Goal: Information Seeking & Learning: Understand process/instructions

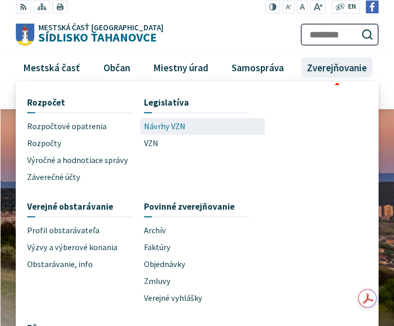
click at [168, 127] on span "Návrhy VZN" at bounding box center [165, 126] width 42 height 17
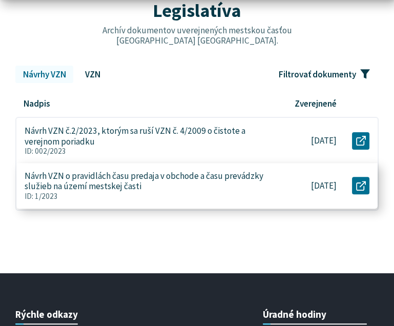
scroll to position [205, 0]
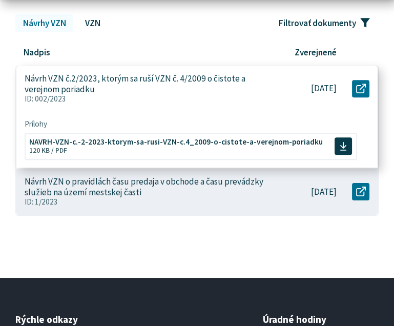
click at [143, 86] on p "Návrh VZN č.2/2023, ktorým sa ruší VZN č. 4/2009 o čistote a verejnom poriadku" at bounding box center [144, 83] width 239 height 21
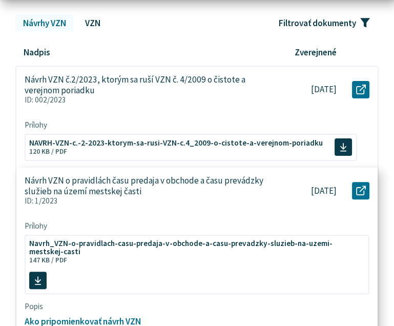
click at [140, 190] on p "Návrh VZN o pravidlách času predaja v obchode a času prevádzky služieb na území…" at bounding box center [144, 185] width 239 height 21
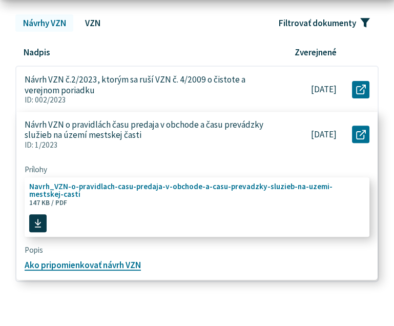
scroll to position [307, 0]
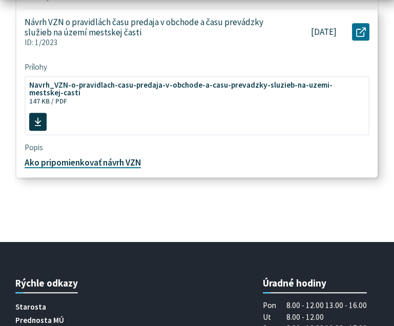
click at [93, 161] on link "Ako pripomienkovať návrh VZN" at bounding box center [83, 162] width 116 height 11
